Goal: Obtain resource: Obtain resource

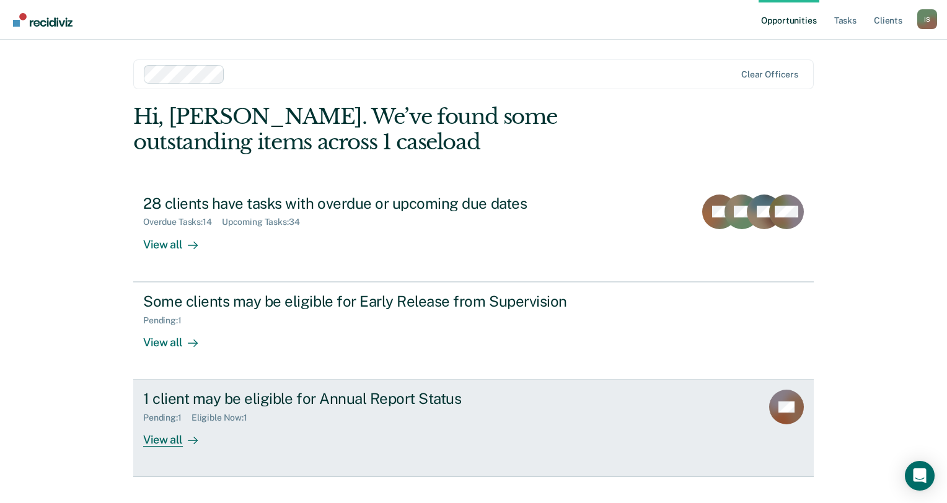
click at [162, 440] on div "View all" at bounding box center [177, 436] width 69 height 24
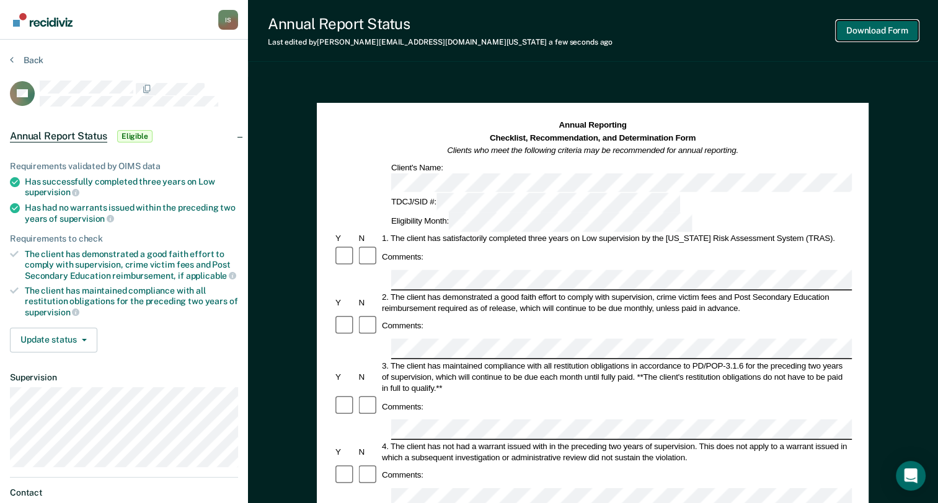
click at [859, 33] on button "Download Form" at bounding box center [877, 30] width 82 height 20
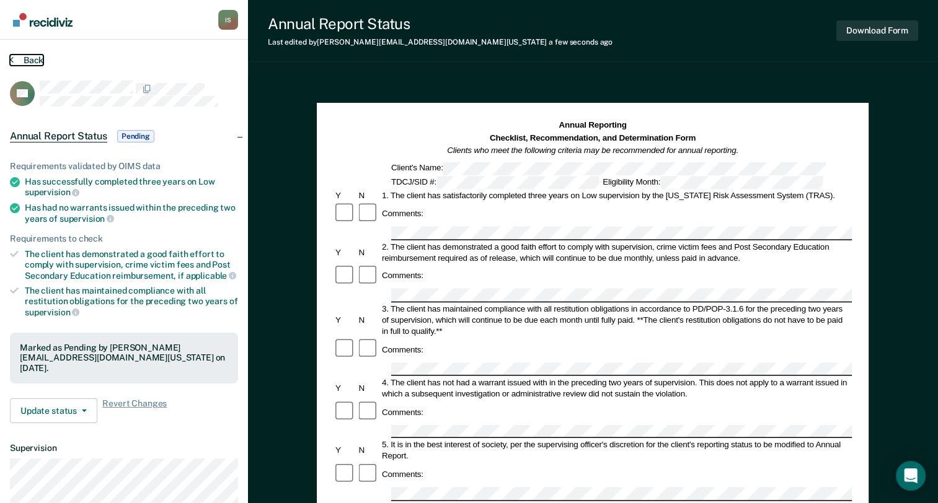
click at [10, 58] on icon at bounding box center [12, 60] width 4 height 10
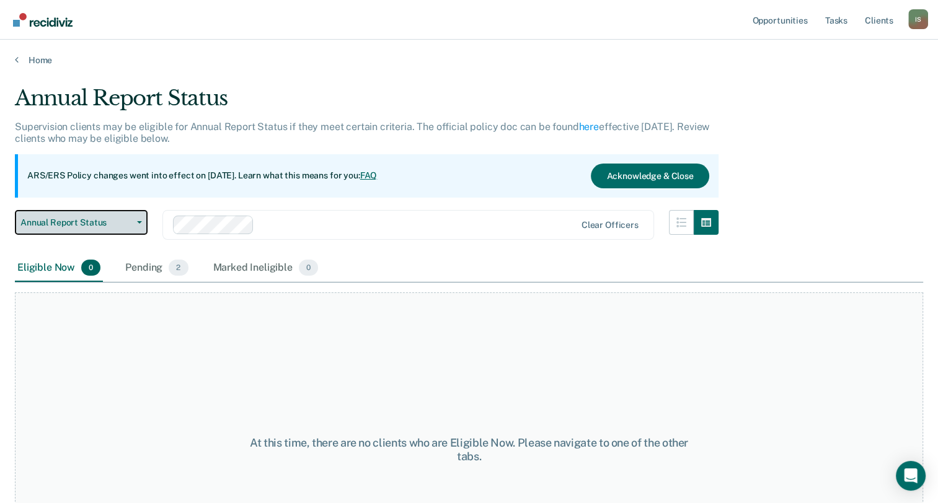
click at [80, 221] on span "Annual Report Status" at bounding box center [76, 223] width 112 height 11
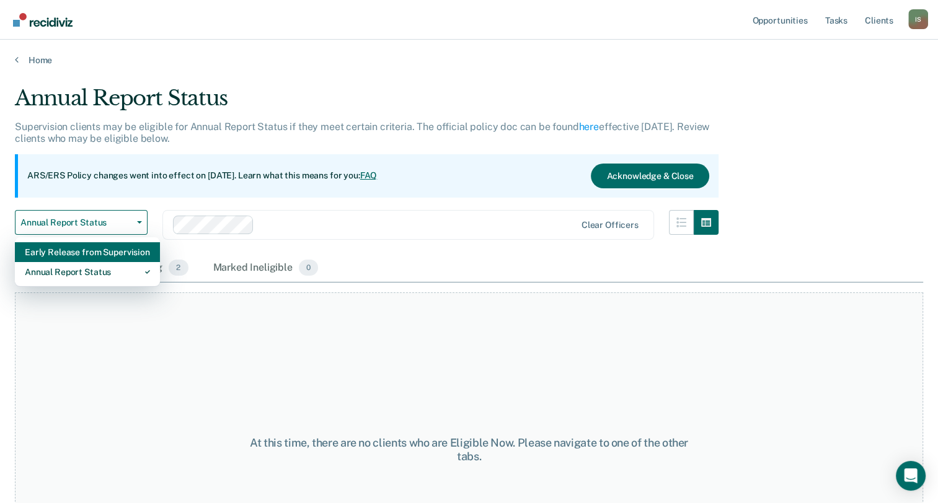
click at [92, 254] on div "Early Release from Supervision" at bounding box center [87, 252] width 125 height 20
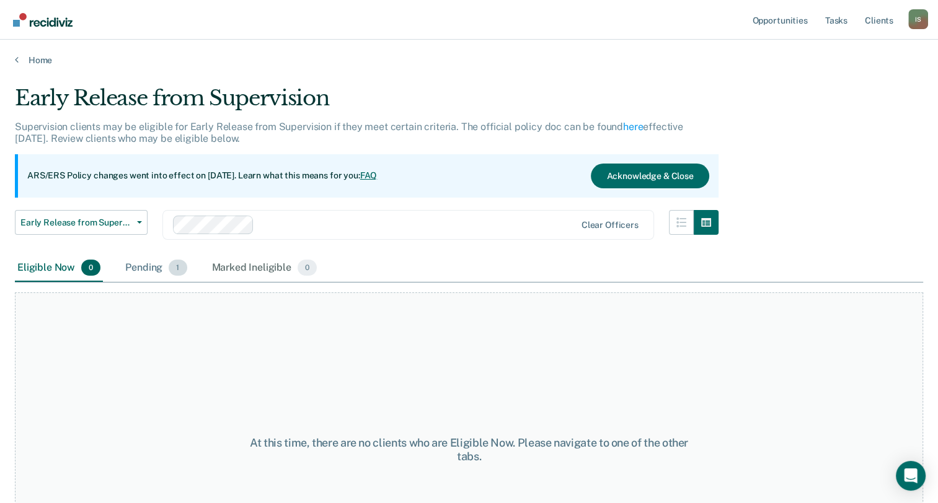
click at [134, 268] on div "Pending 1" at bounding box center [156, 268] width 66 height 27
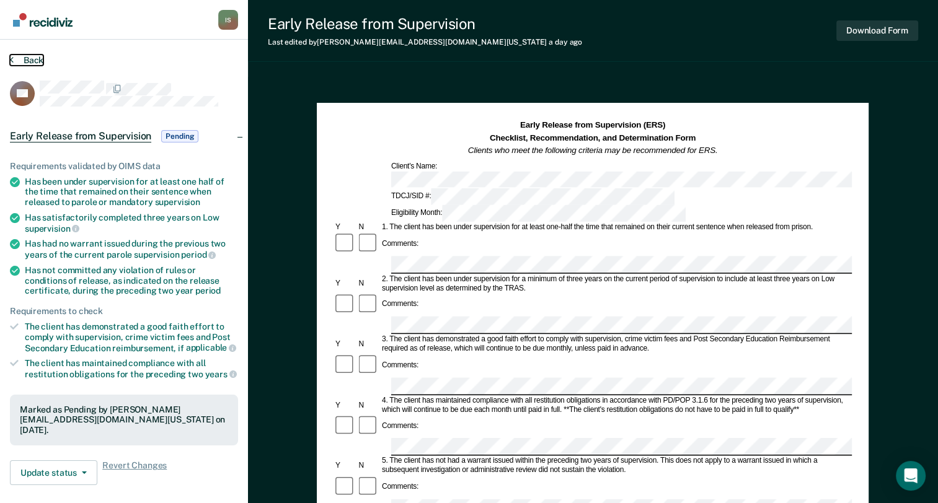
click at [12, 56] on icon at bounding box center [12, 60] width 4 height 10
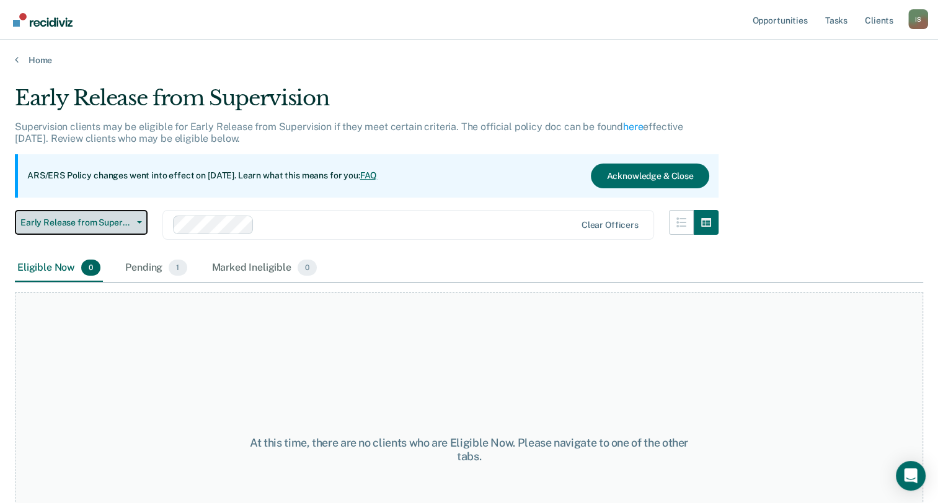
click at [104, 213] on button "Early Release from Supervision" at bounding box center [81, 222] width 133 height 25
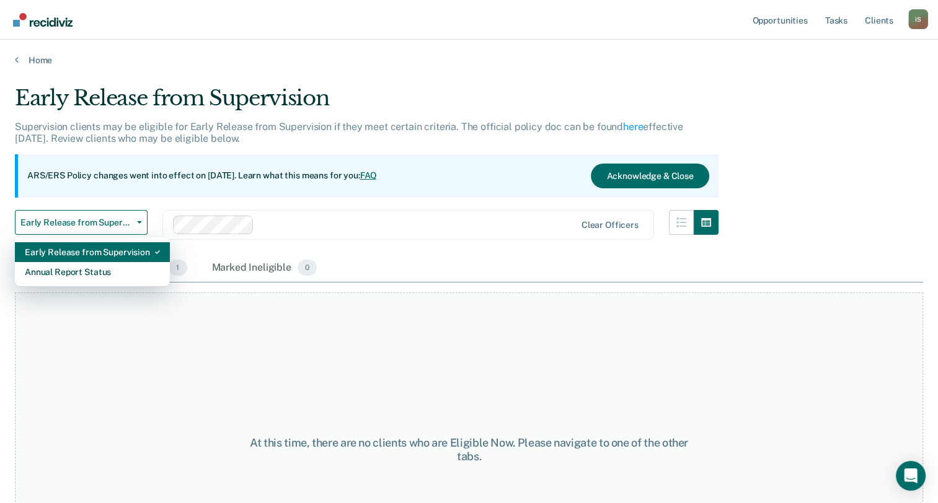
click at [113, 255] on div "Early Release from Supervision" at bounding box center [92, 252] width 135 height 20
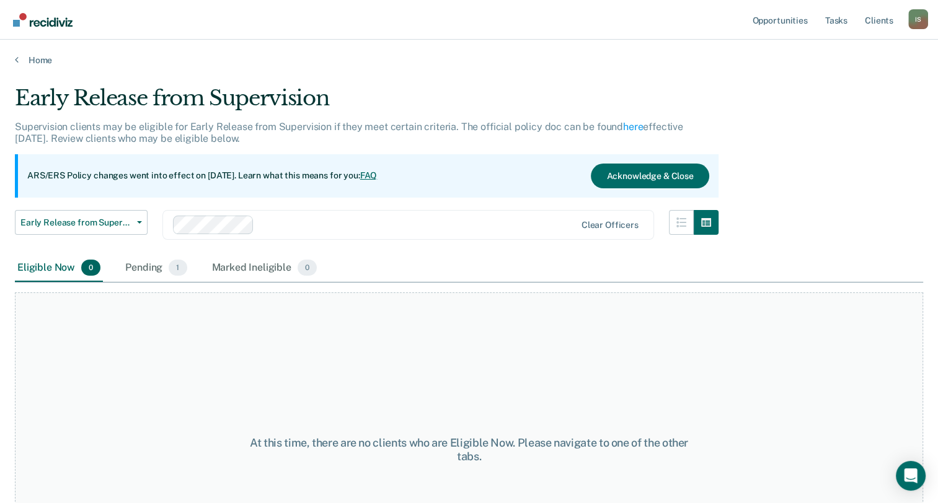
click at [14, 55] on div "Home" at bounding box center [469, 53] width 938 height 26
click at [15, 58] on icon at bounding box center [17, 60] width 4 height 10
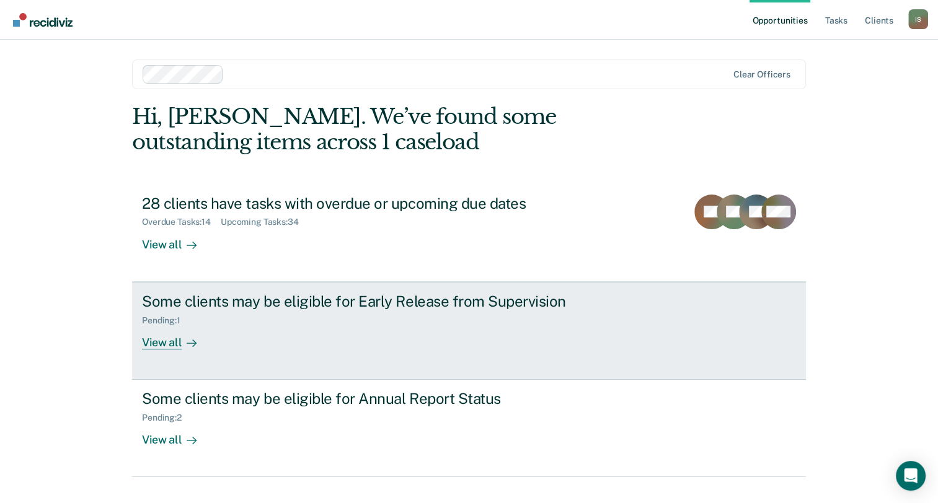
click at [153, 342] on div "View all" at bounding box center [176, 338] width 69 height 24
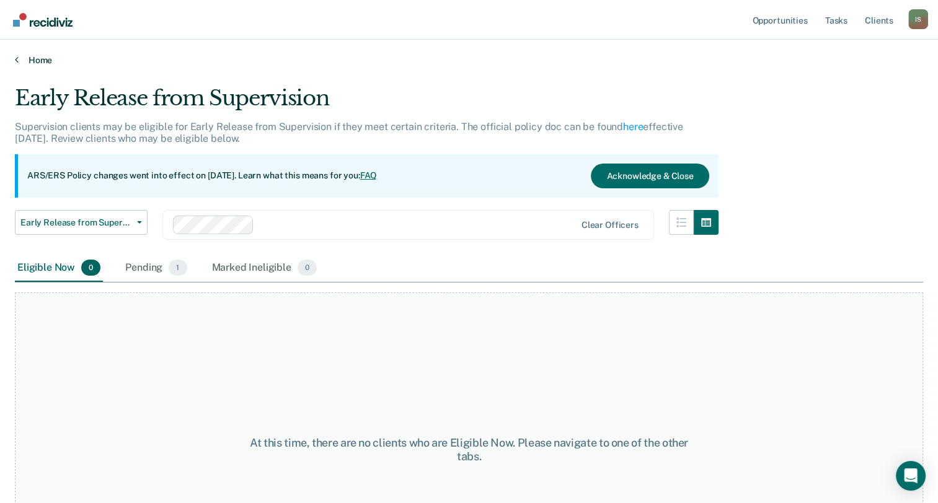
click at [15, 57] on icon at bounding box center [17, 60] width 4 height 10
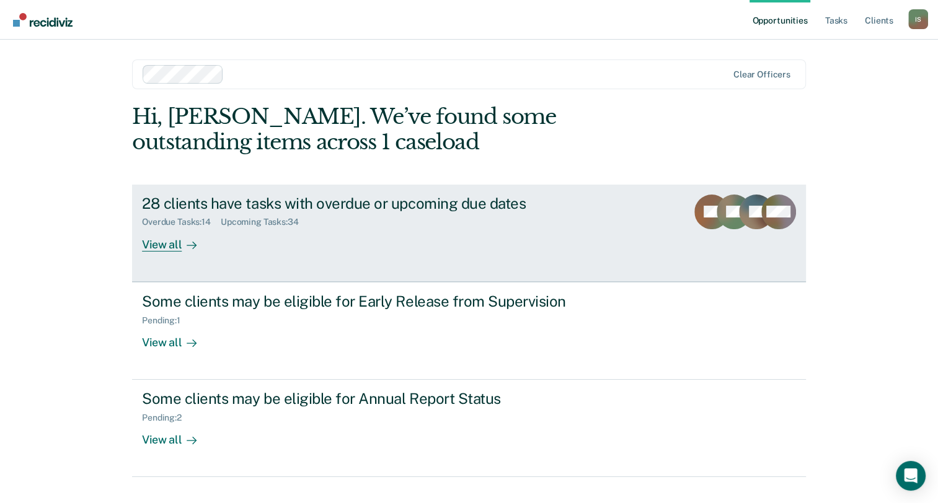
click at [169, 247] on div "View all" at bounding box center [176, 240] width 69 height 24
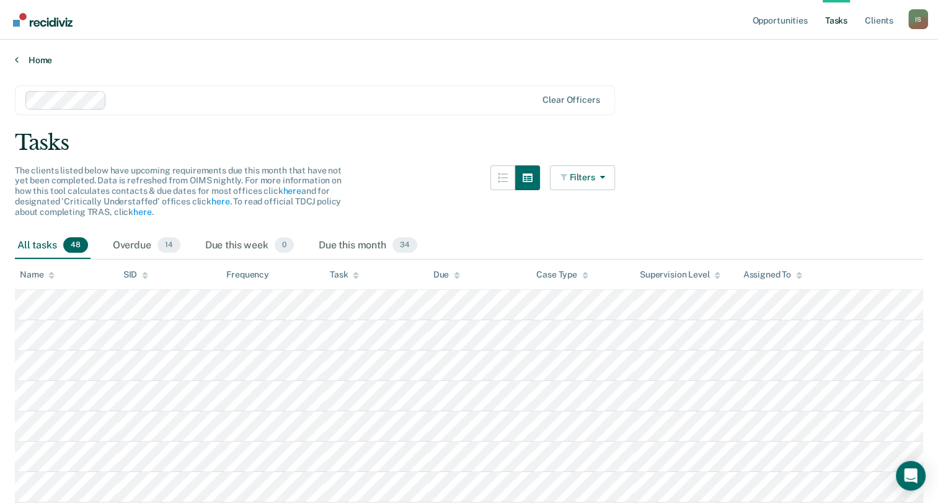
click at [17, 59] on icon at bounding box center [17, 60] width 4 height 10
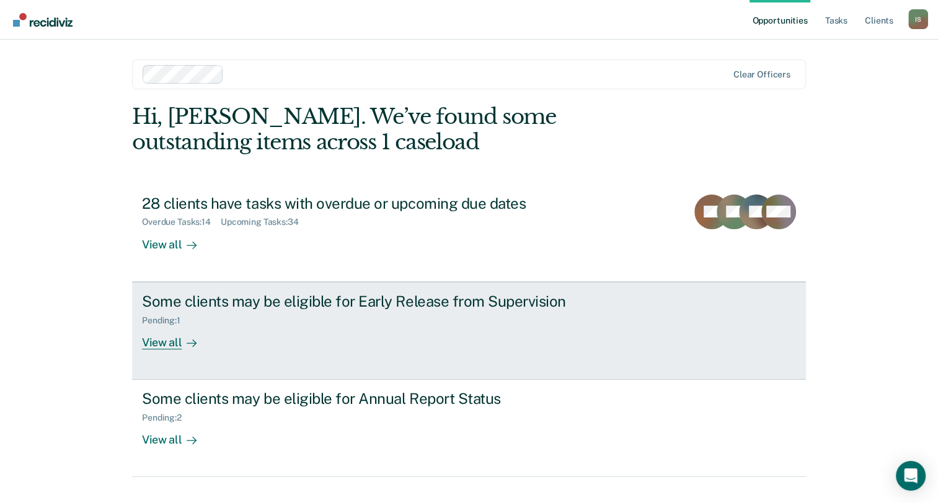
click at [167, 342] on div "View all" at bounding box center [176, 338] width 69 height 24
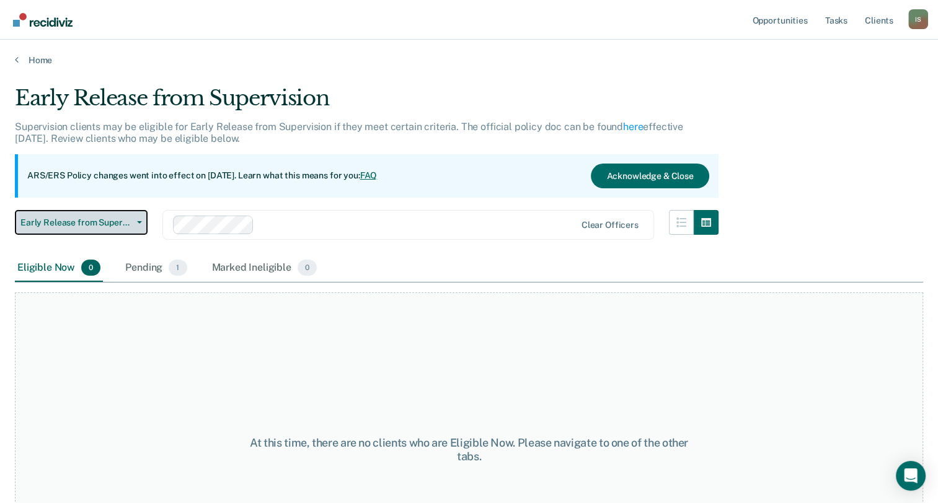
click at [105, 221] on span "Early Release from Supervision" at bounding box center [76, 223] width 112 height 11
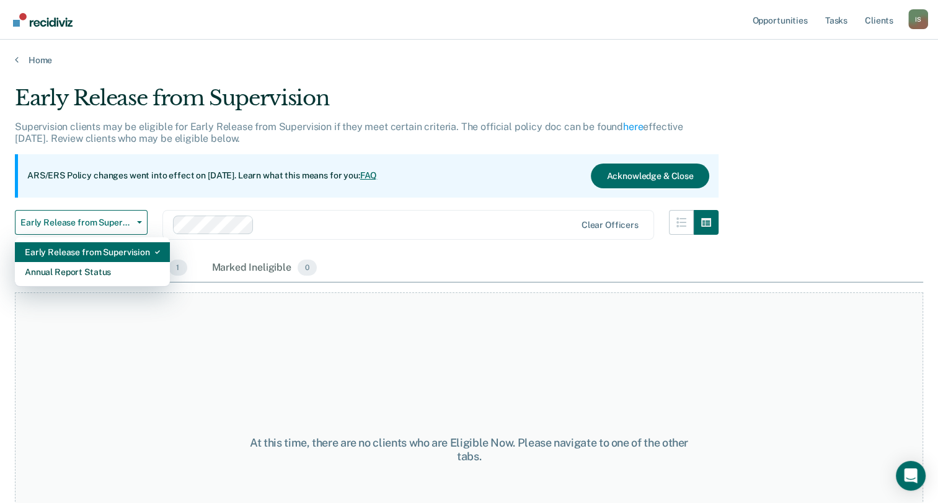
click at [113, 253] on div "Early Release from Supervision" at bounding box center [92, 252] width 135 height 20
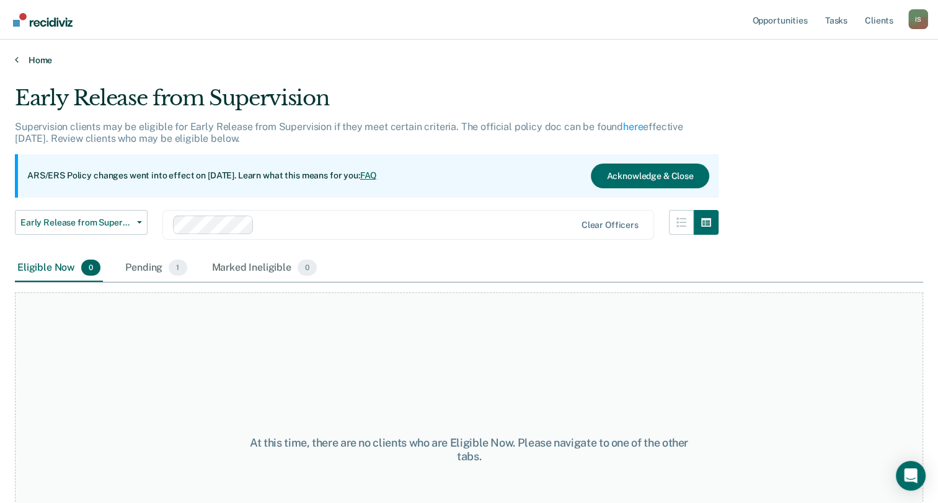
click at [19, 58] on link "Home" at bounding box center [469, 60] width 908 height 11
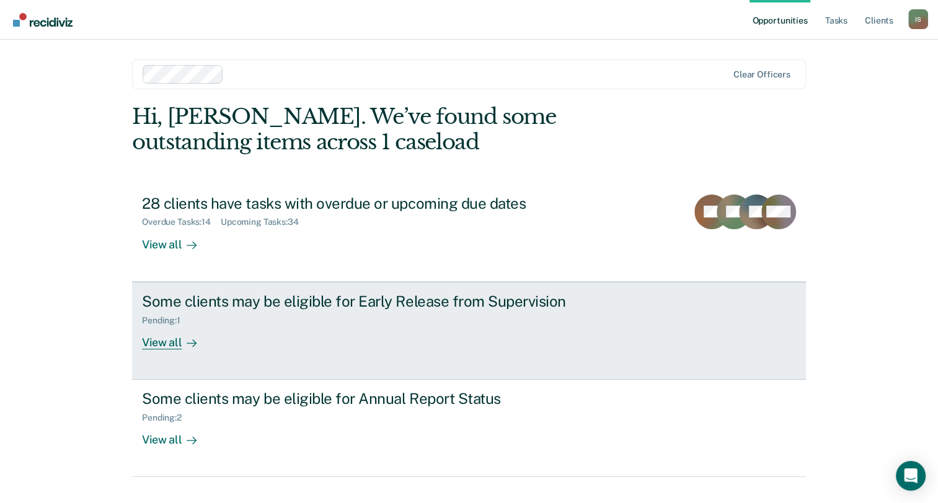
click at [159, 342] on div "View all" at bounding box center [176, 338] width 69 height 24
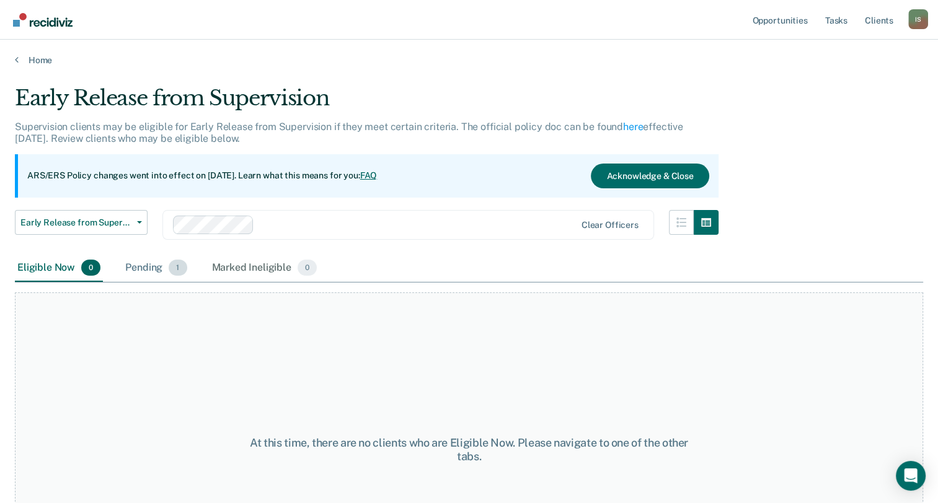
click at [151, 268] on div "Pending 1" at bounding box center [156, 268] width 66 height 27
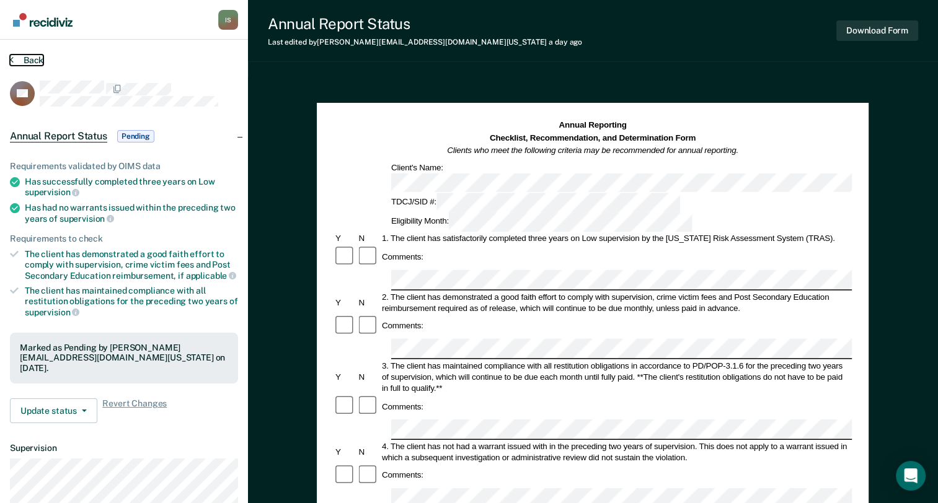
click at [10, 56] on icon at bounding box center [12, 60] width 4 height 10
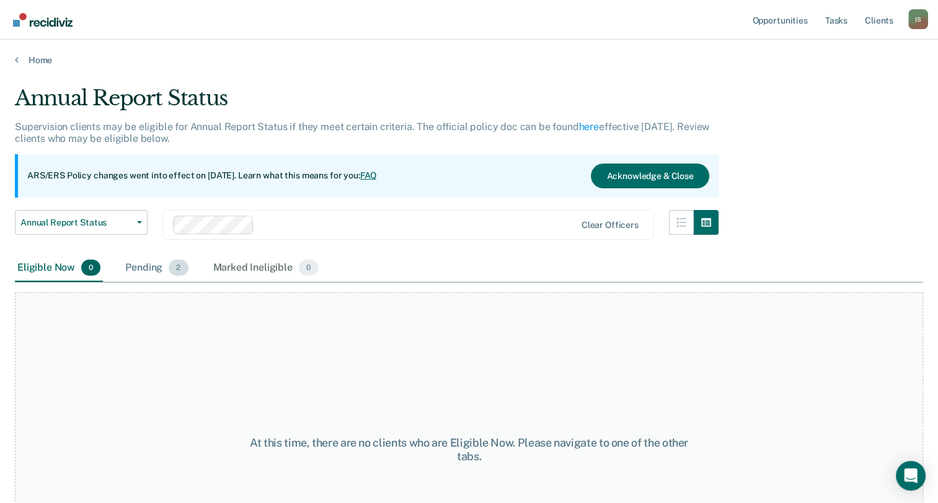
click at [139, 270] on div "Pending 2" at bounding box center [157, 268] width 68 height 27
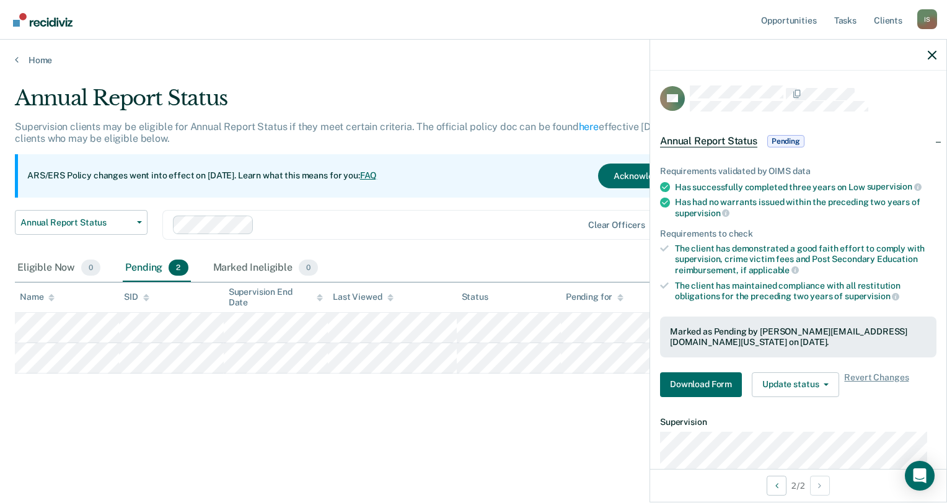
click at [526, 412] on div "Annual Report Status Supervision clients may be eligible for Annual Report Stat…" at bounding box center [474, 268] width 918 height 365
click at [792, 386] on button "Update status" at bounding box center [795, 385] width 87 height 25
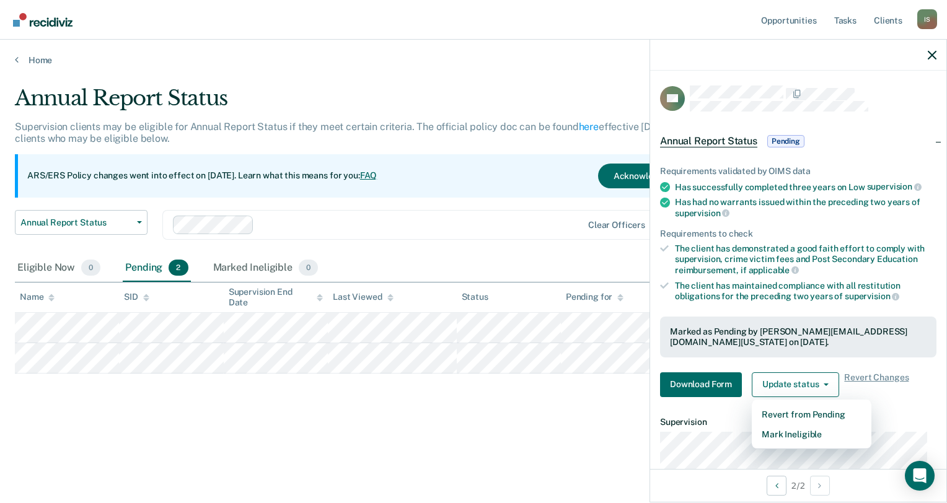
click at [548, 431] on div "Annual Report Status Supervision clients may be eligible for Annual Report Stat…" at bounding box center [474, 268] width 918 height 365
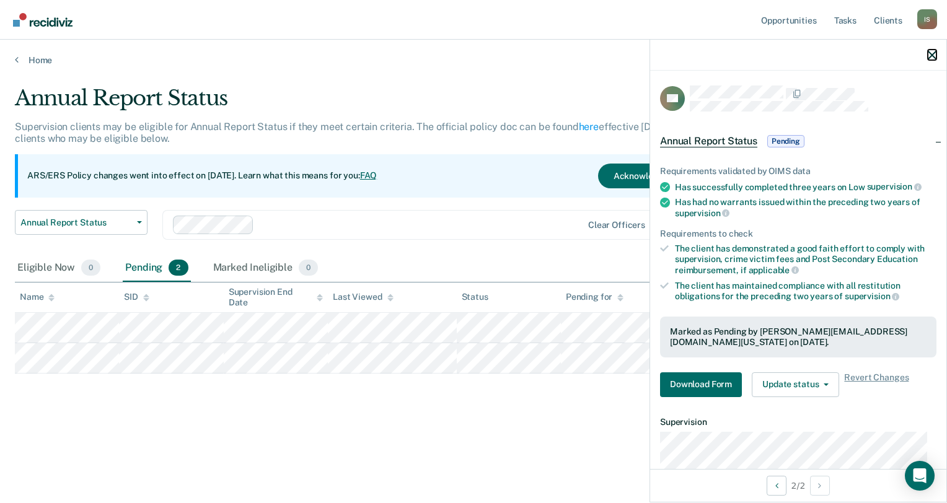
click at [930, 53] on icon "button" at bounding box center [932, 55] width 9 height 9
click at [781, 379] on button "Update status" at bounding box center [795, 385] width 87 height 25
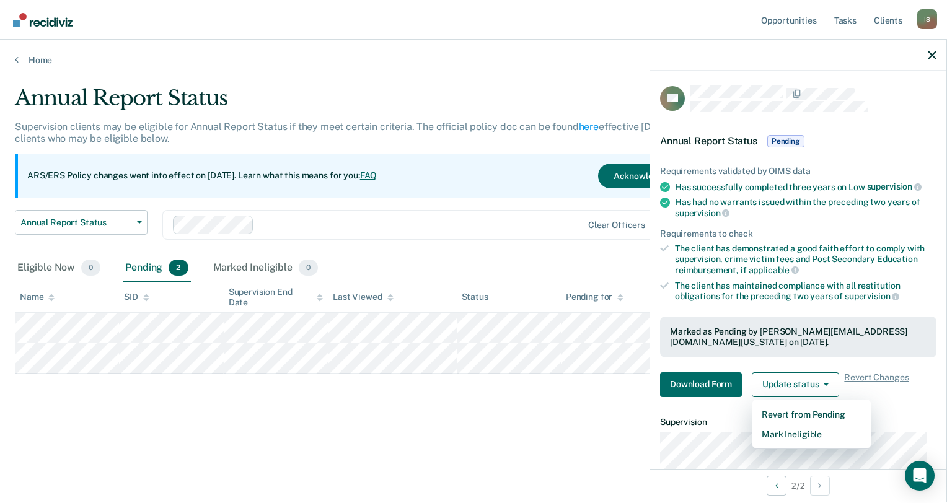
click at [496, 429] on div "Annual Report Status Supervision clients may be eligible for Annual Report Stat…" at bounding box center [474, 268] width 918 height 365
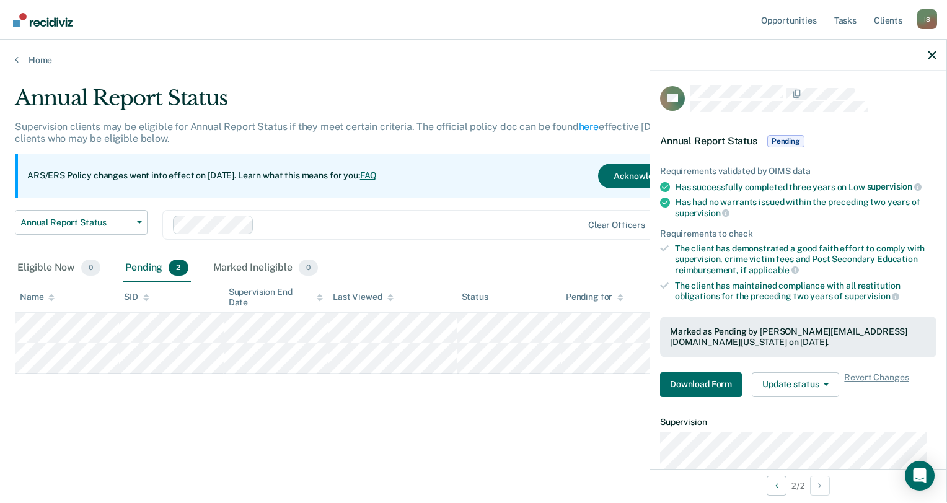
click at [774, 140] on span "Pending" at bounding box center [786, 141] width 37 height 12
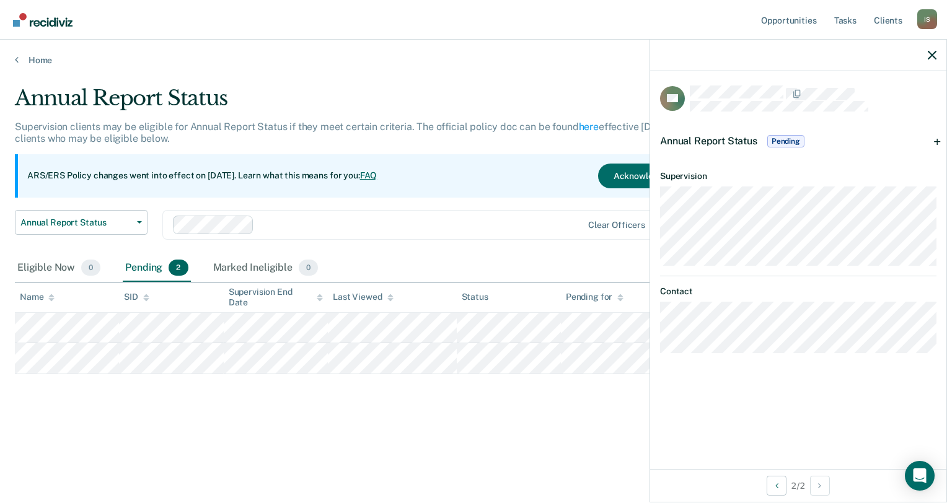
click at [728, 141] on span "Annual Report Status" at bounding box center [708, 141] width 97 height 12
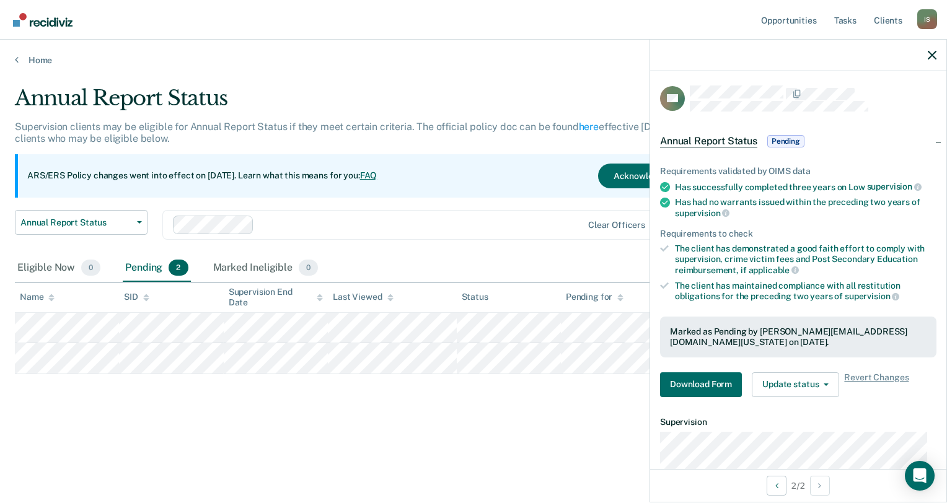
click at [729, 140] on span "Annual Report Status" at bounding box center [708, 141] width 97 height 12
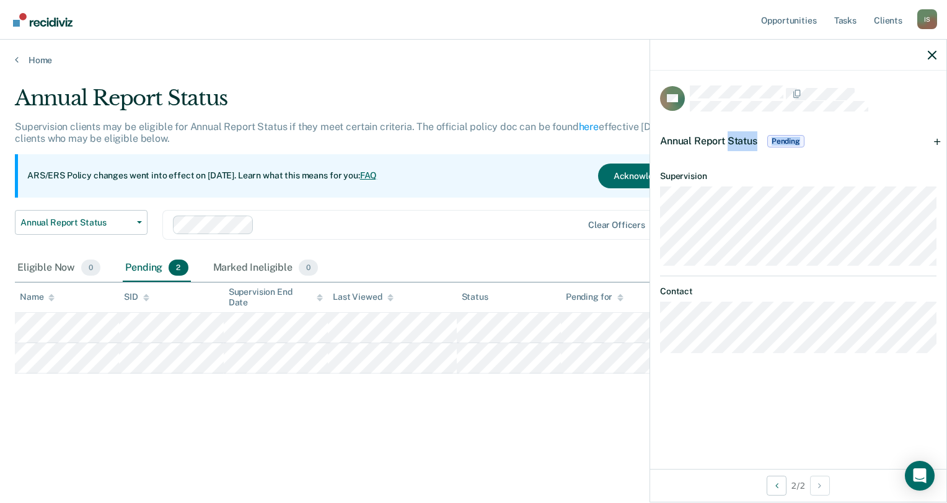
click at [729, 140] on span "Annual Report Status" at bounding box center [708, 141] width 97 height 12
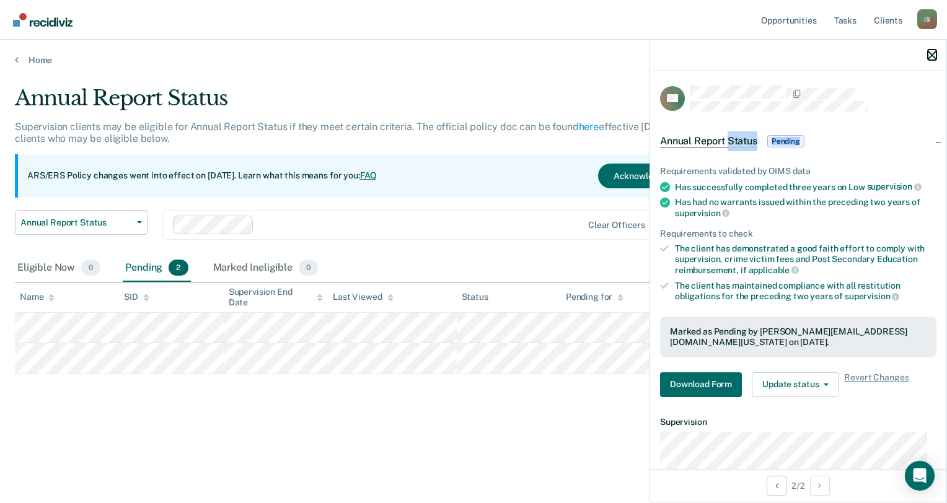
click at [933, 50] on button "button" at bounding box center [932, 55] width 9 height 11
drag, startPoint x: 128, startPoint y: 309, endPoint x: 107, endPoint y: 375, distance: 69.0
click at [107, 375] on div "Annual Report Status Supervision clients may be eligible for Annual Report Stat…" at bounding box center [474, 248] width 918 height 325
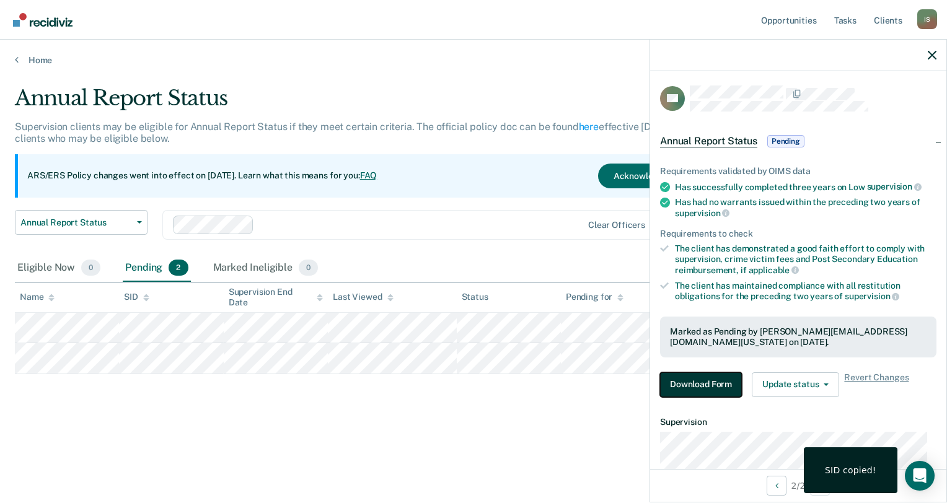
click at [690, 388] on button "Download Form" at bounding box center [701, 385] width 82 height 25
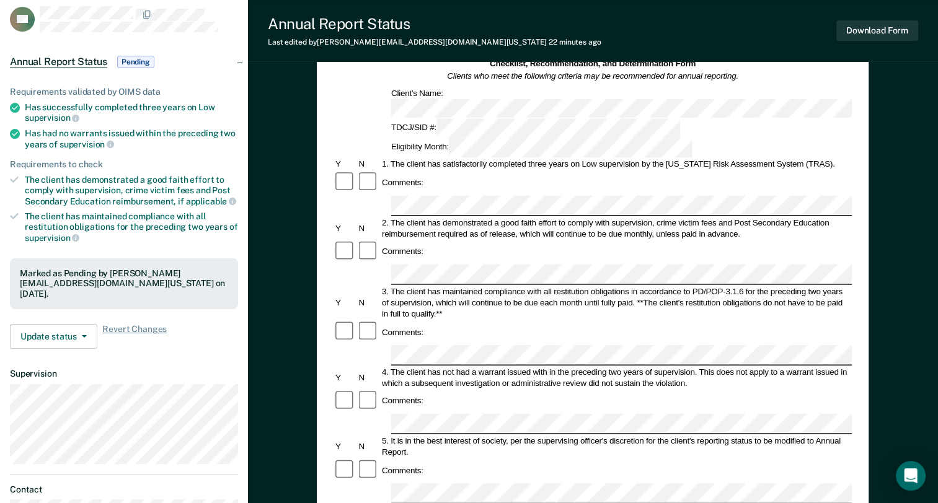
scroll to position [124, 0]
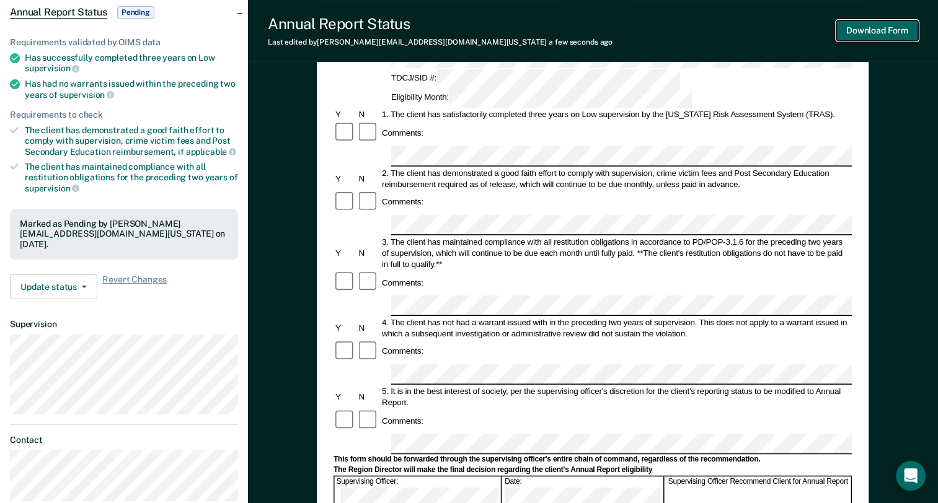
click at [884, 27] on button "Download Form" at bounding box center [877, 30] width 82 height 20
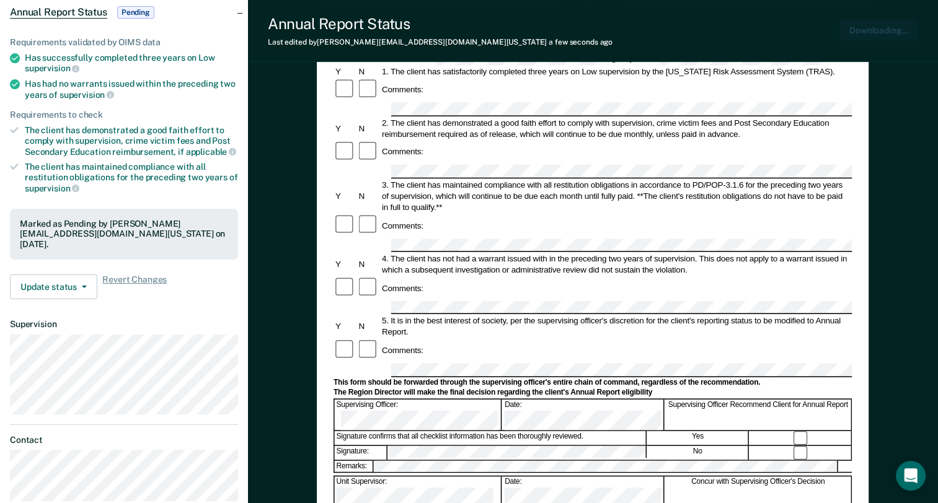
scroll to position [0, 0]
